Goal: Consume media (video, audio)

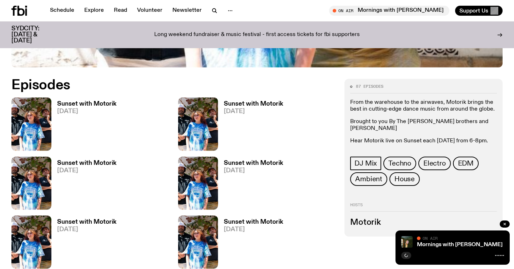
scroll to position [308, 0]
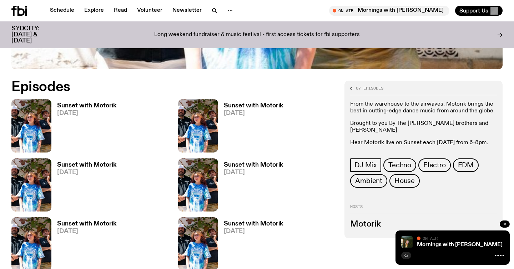
click at [101, 106] on h3 "Sunset with Motorik" at bounding box center [86, 106] width 59 height 6
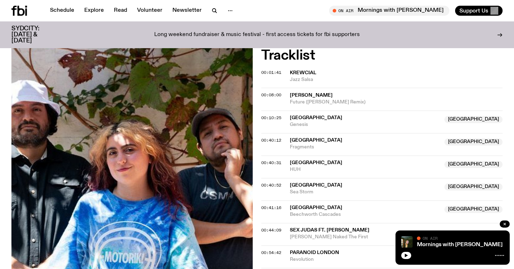
scroll to position [223, 0]
